Goal: Transaction & Acquisition: Download file/media

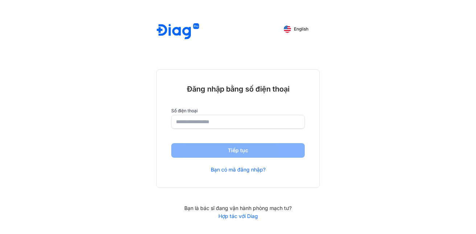
click at [201, 117] on input "number" at bounding box center [238, 121] width 124 height 13
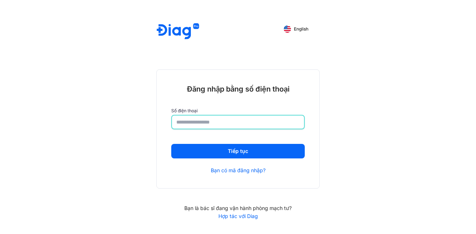
type input "**********"
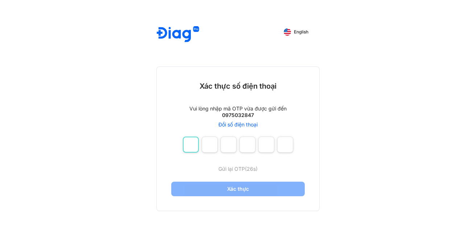
click at [193, 145] on input "number" at bounding box center [191, 144] width 16 height 16
type input "*"
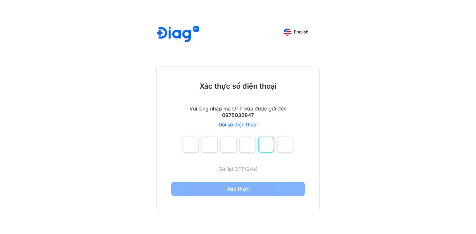
type input "*"
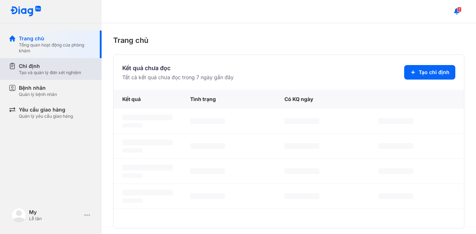
click at [29, 59] on div "Chỉ định Tạo và quản lý đơn xét nghiệm" at bounding box center [55, 69] width 93 height 22
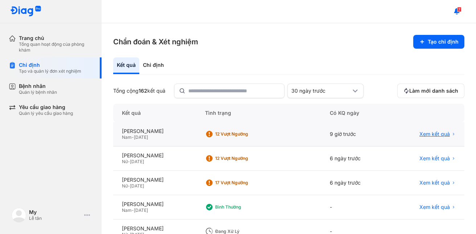
click at [427, 135] on span "Xem kết quả" at bounding box center [434, 134] width 30 height 7
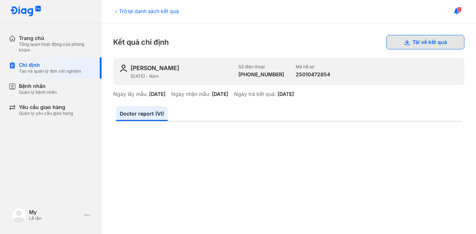
click at [411, 43] on button "Tải về kết quả" at bounding box center [425, 42] width 78 height 15
